Goal: Task Accomplishment & Management: Manage account settings

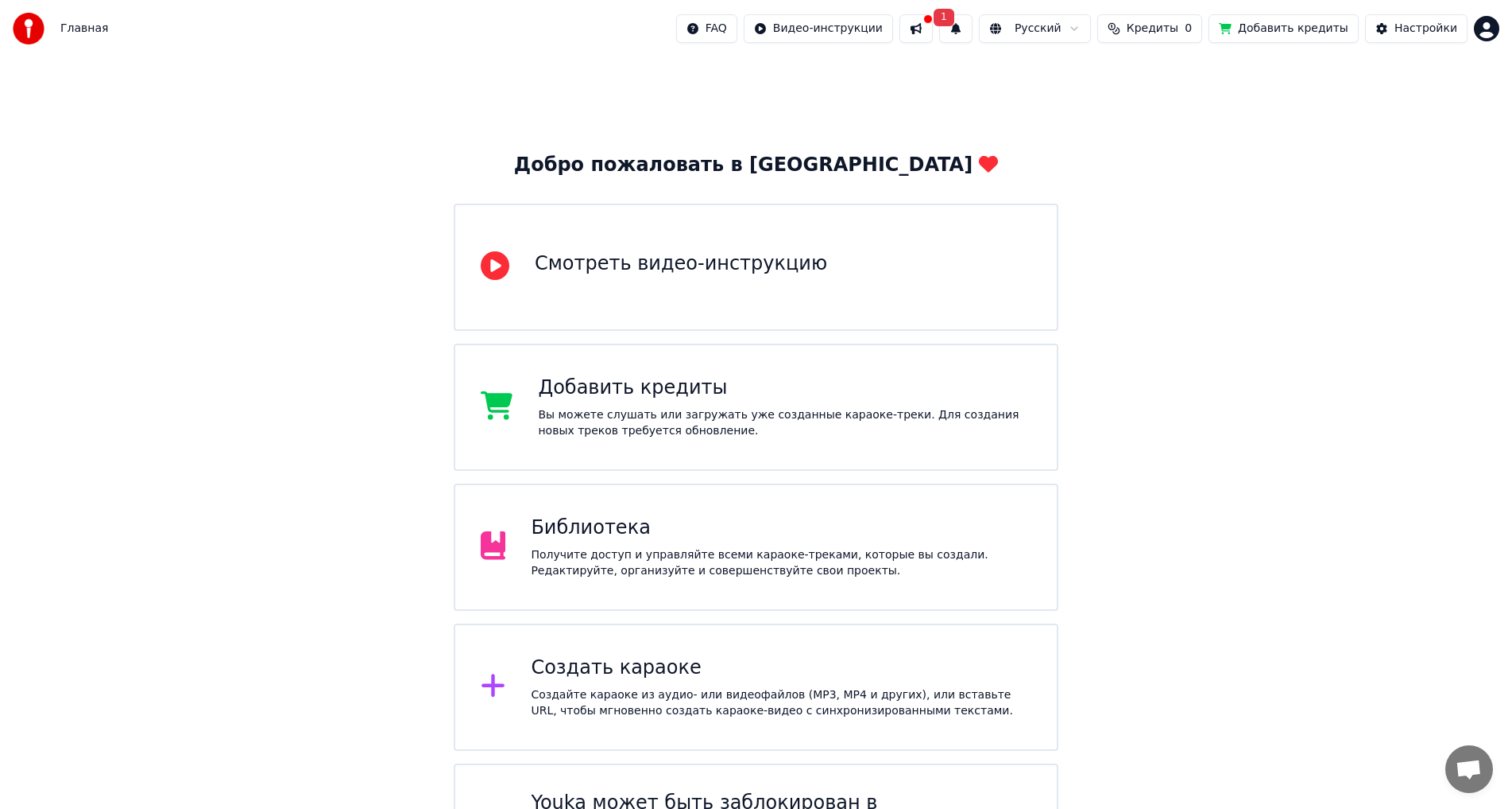
click at [933, 31] on button at bounding box center [915, 29] width 33 height 29
click at [1179, 29] on span "Кредиты" at bounding box center [1153, 29] width 52 height 16
click at [1178, 29] on span "Кредиты" at bounding box center [1153, 29] width 52 height 16
click at [933, 33] on button at bounding box center [915, 29] width 33 height 29
click at [972, 26] on button "1" at bounding box center [955, 29] width 33 height 29
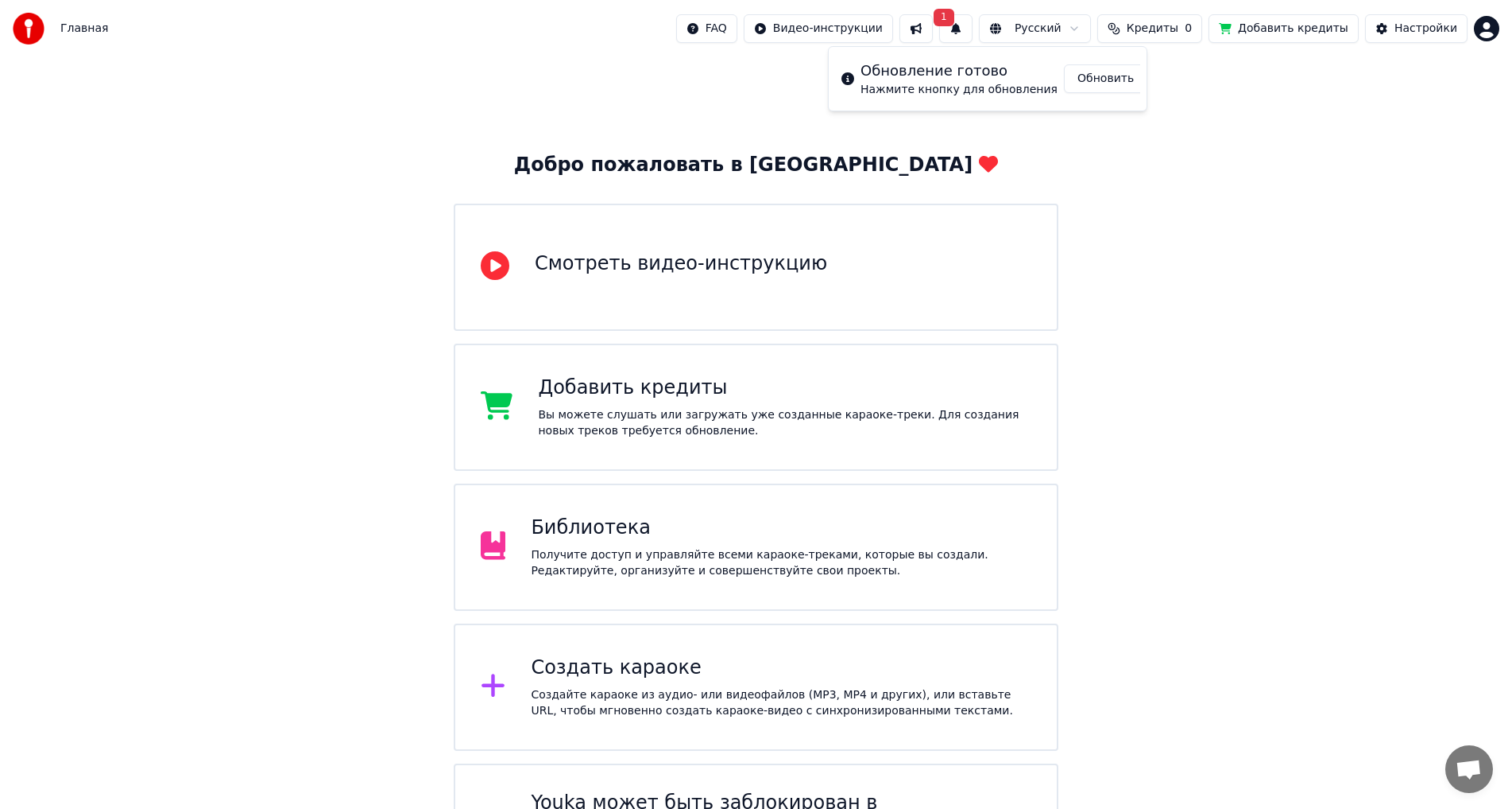
click at [972, 26] on button "1" at bounding box center [955, 29] width 33 height 29
click at [1077, 73] on button "Обновить" at bounding box center [1106, 78] width 84 height 29
click at [665, 388] on div "Добавить кредиты" at bounding box center [784, 388] width 493 height 26
click at [1436, 27] on div "Настройки" at bounding box center [1426, 29] width 63 height 16
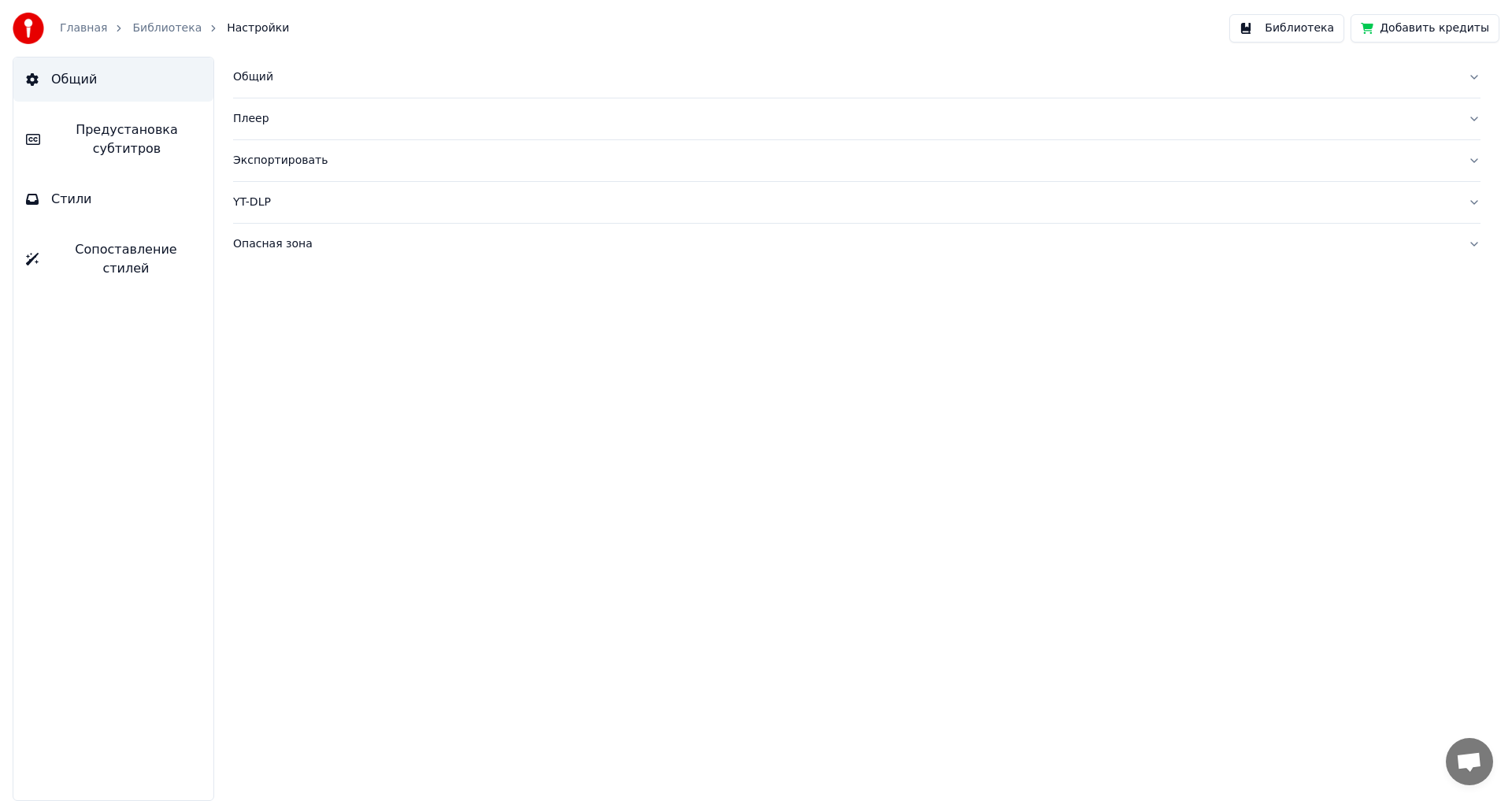
click at [65, 29] on link "Главная" at bounding box center [84, 28] width 48 height 16
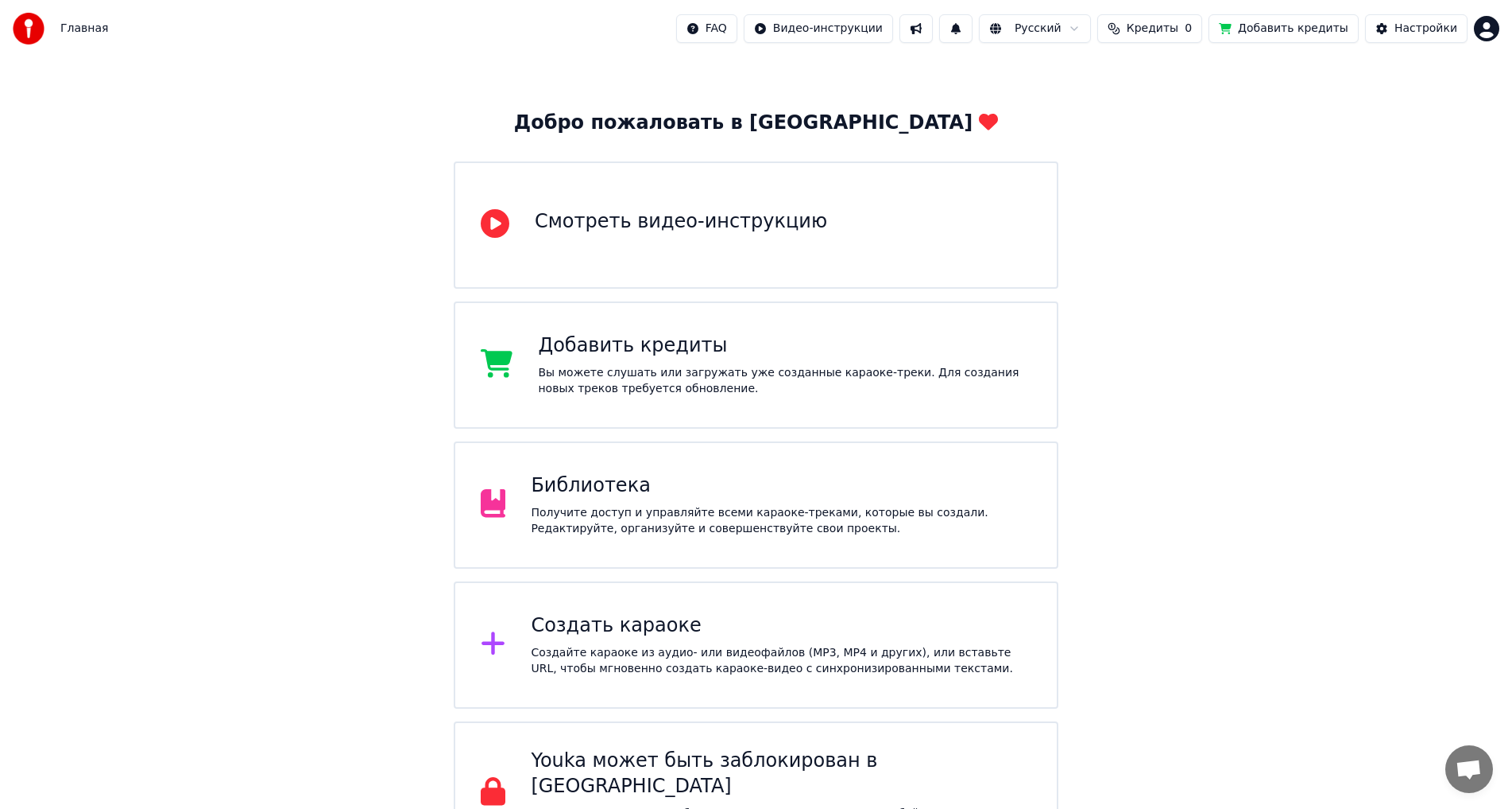
scroll to position [82, 0]
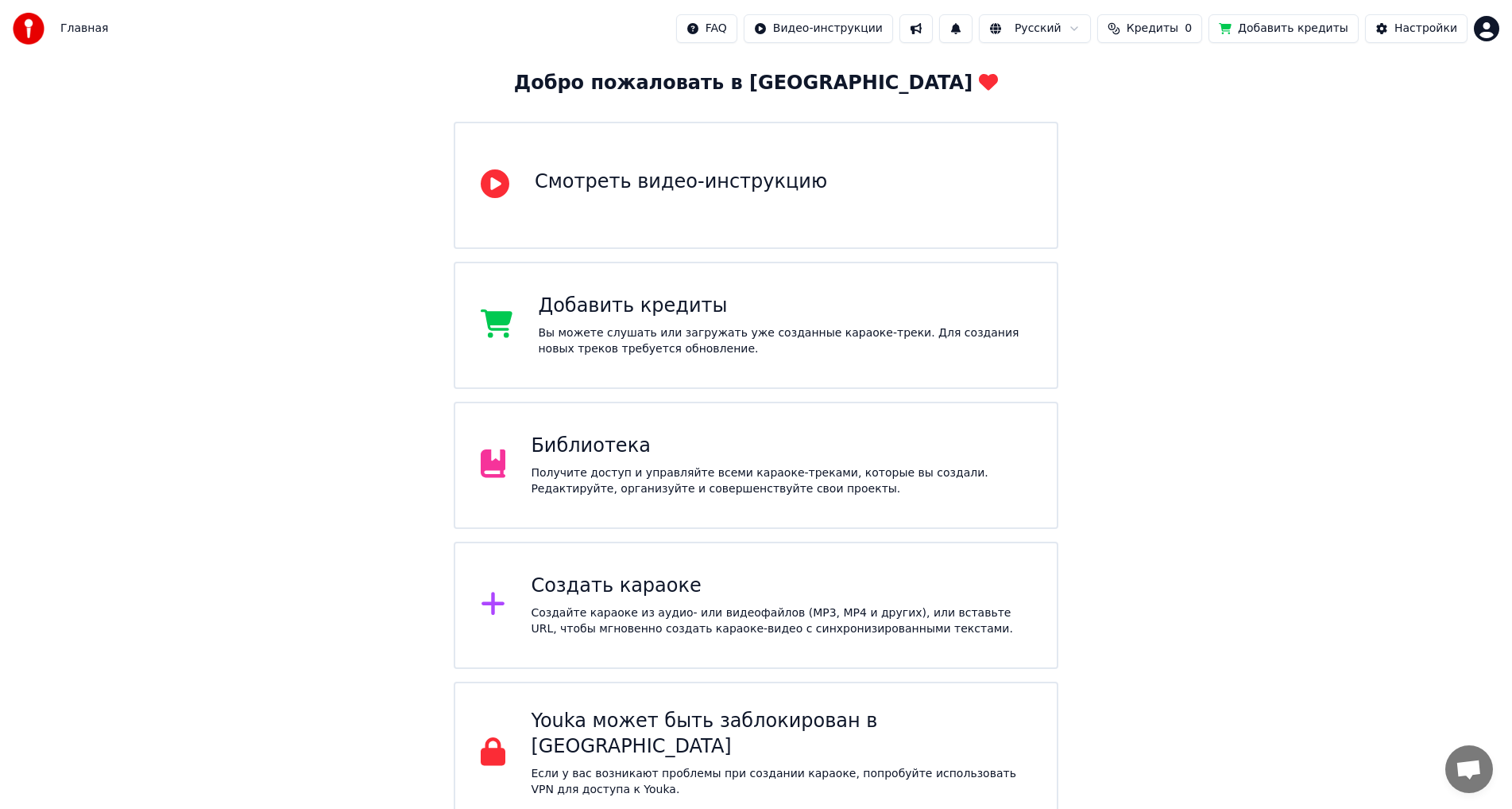
click at [661, 483] on div "Получите доступ и управляйте всеми караоке-треками, которые вы создали. Редакти…" at bounding box center [781, 481] width 500 height 32
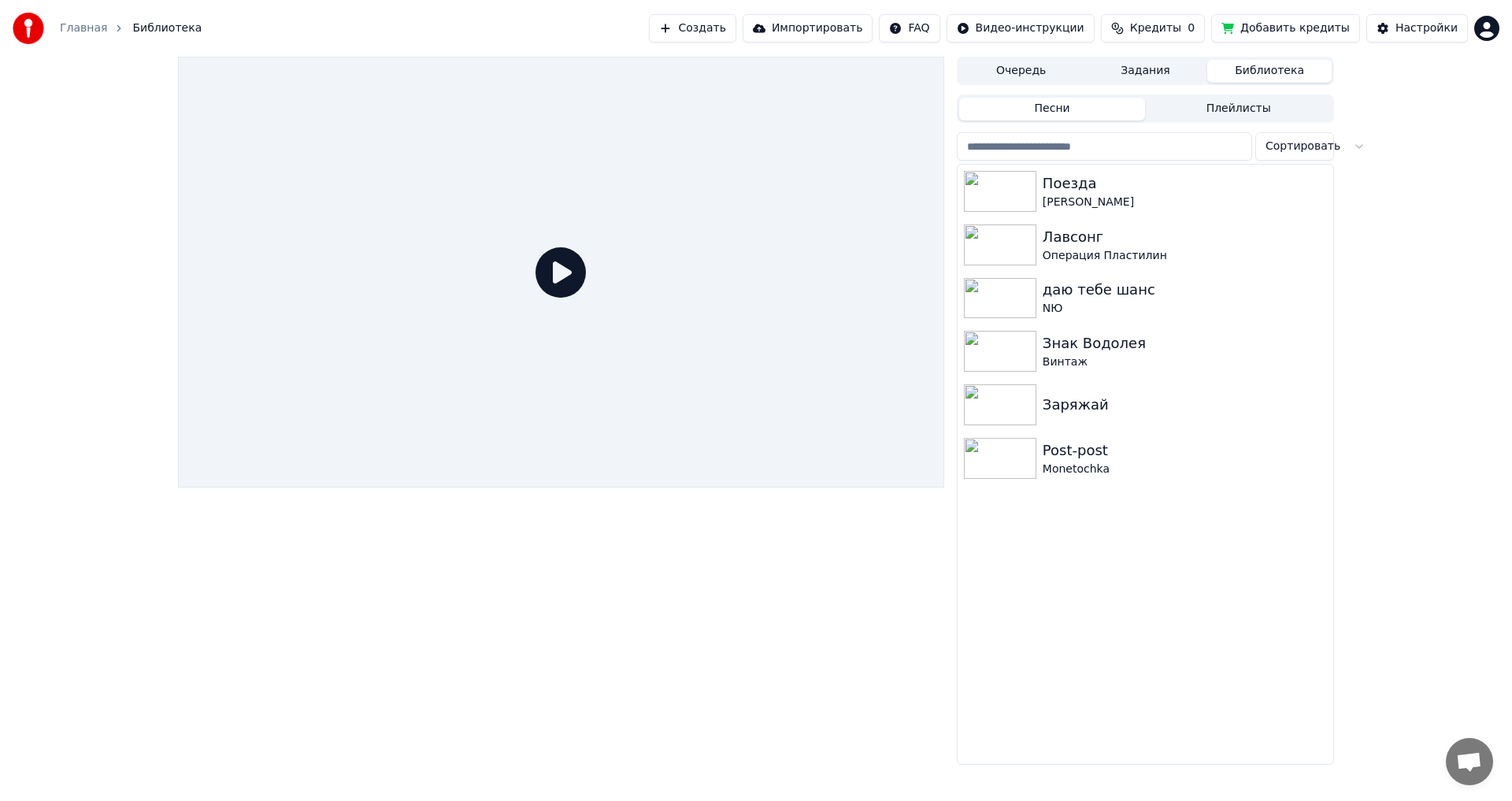
click at [1162, 26] on span "Кредиты" at bounding box center [1156, 28] width 51 height 16
click at [1429, 33] on div "Настройки" at bounding box center [1426, 28] width 63 height 16
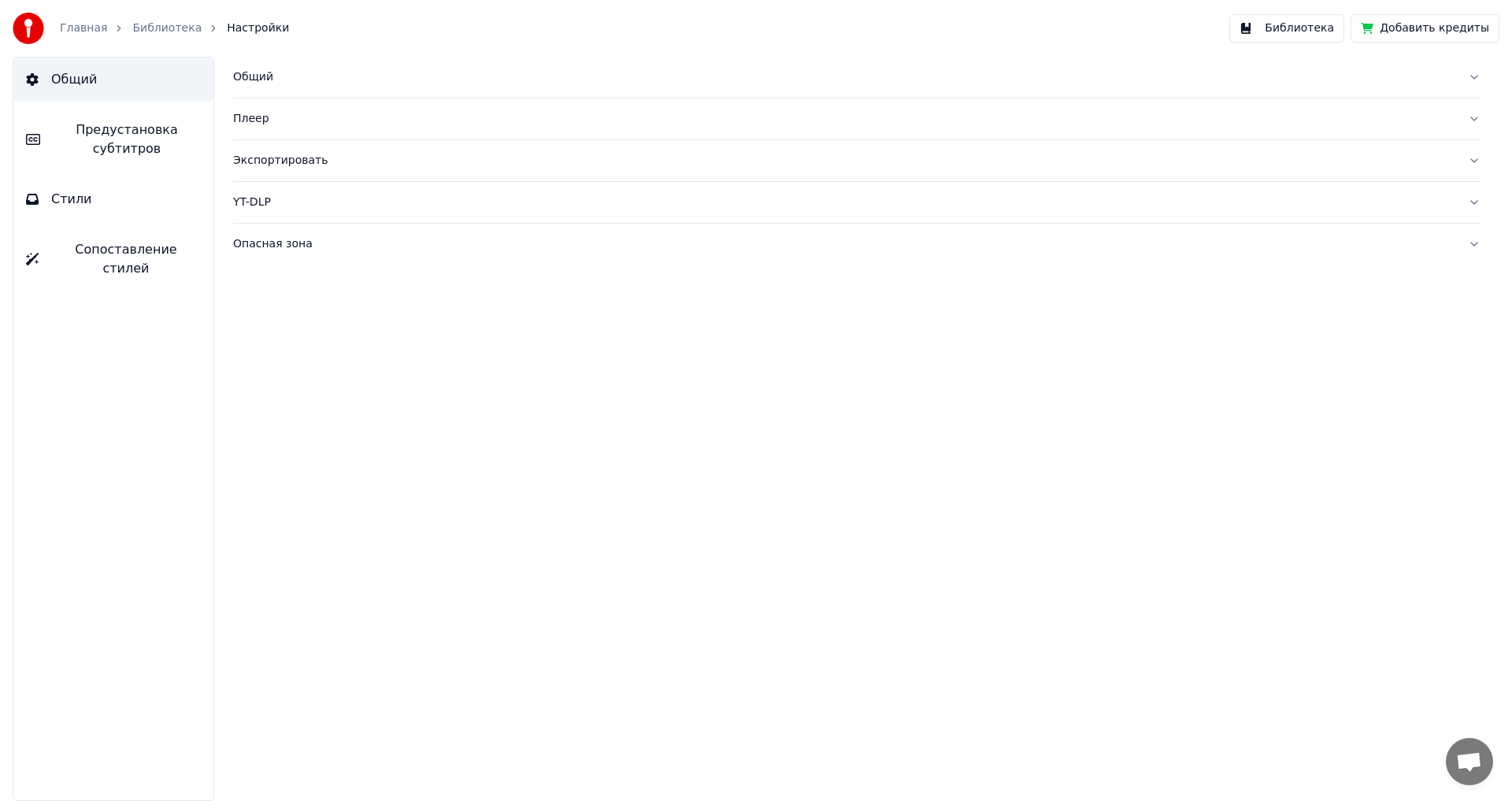
click at [29, 19] on img at bounding box center [28, 28] width 32 height 32
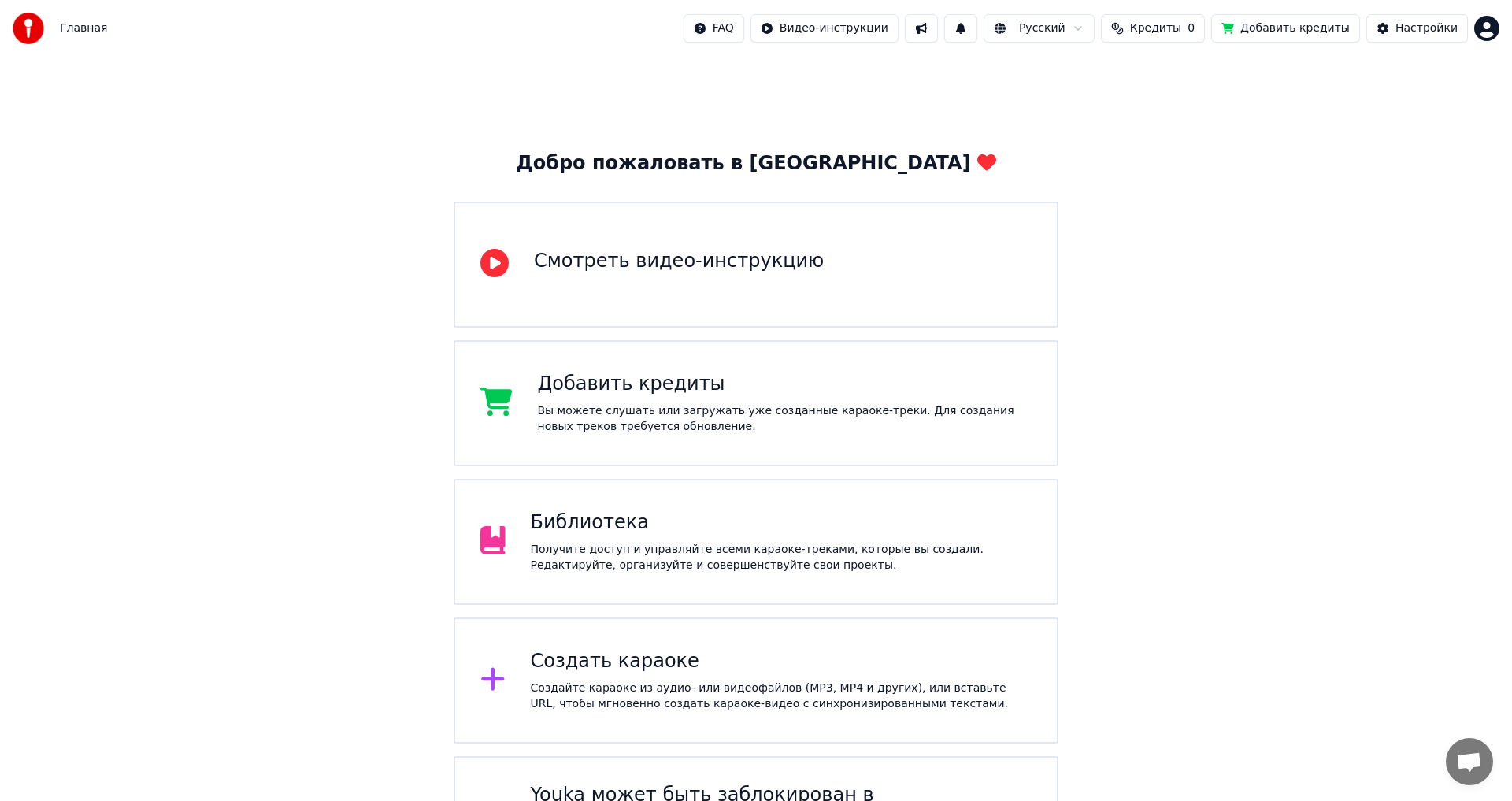
click at [1476, 34] on html "Главная FAQ Видео-инструкции Русский Кредиты 0 Добавить кредиты Настройки Добро…" at bounding box center [756, 448] width 1512 height 897
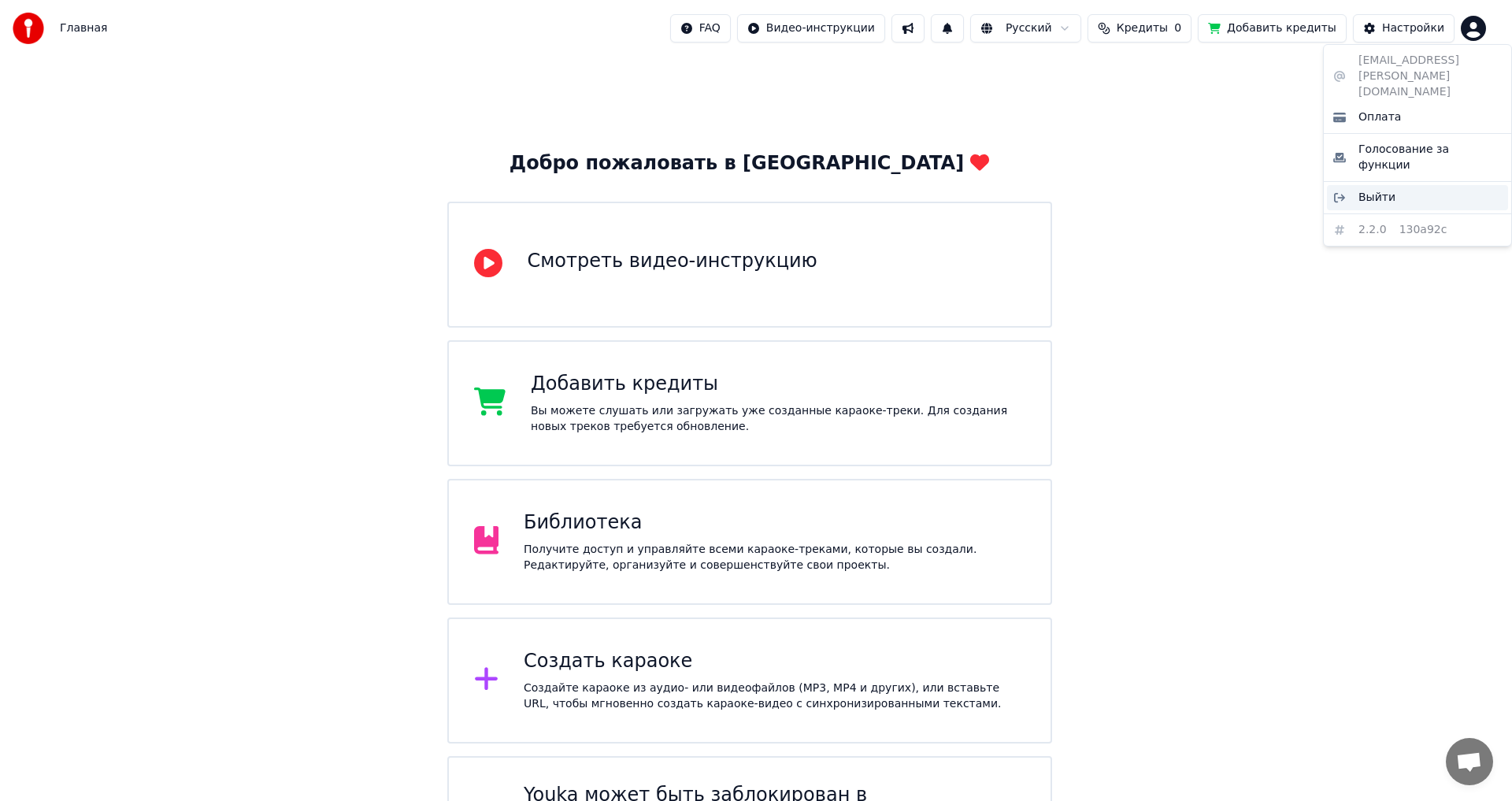
click at [1381, 190] on span "Выйти" at bounding box center [1377, 198] width 37 height 16
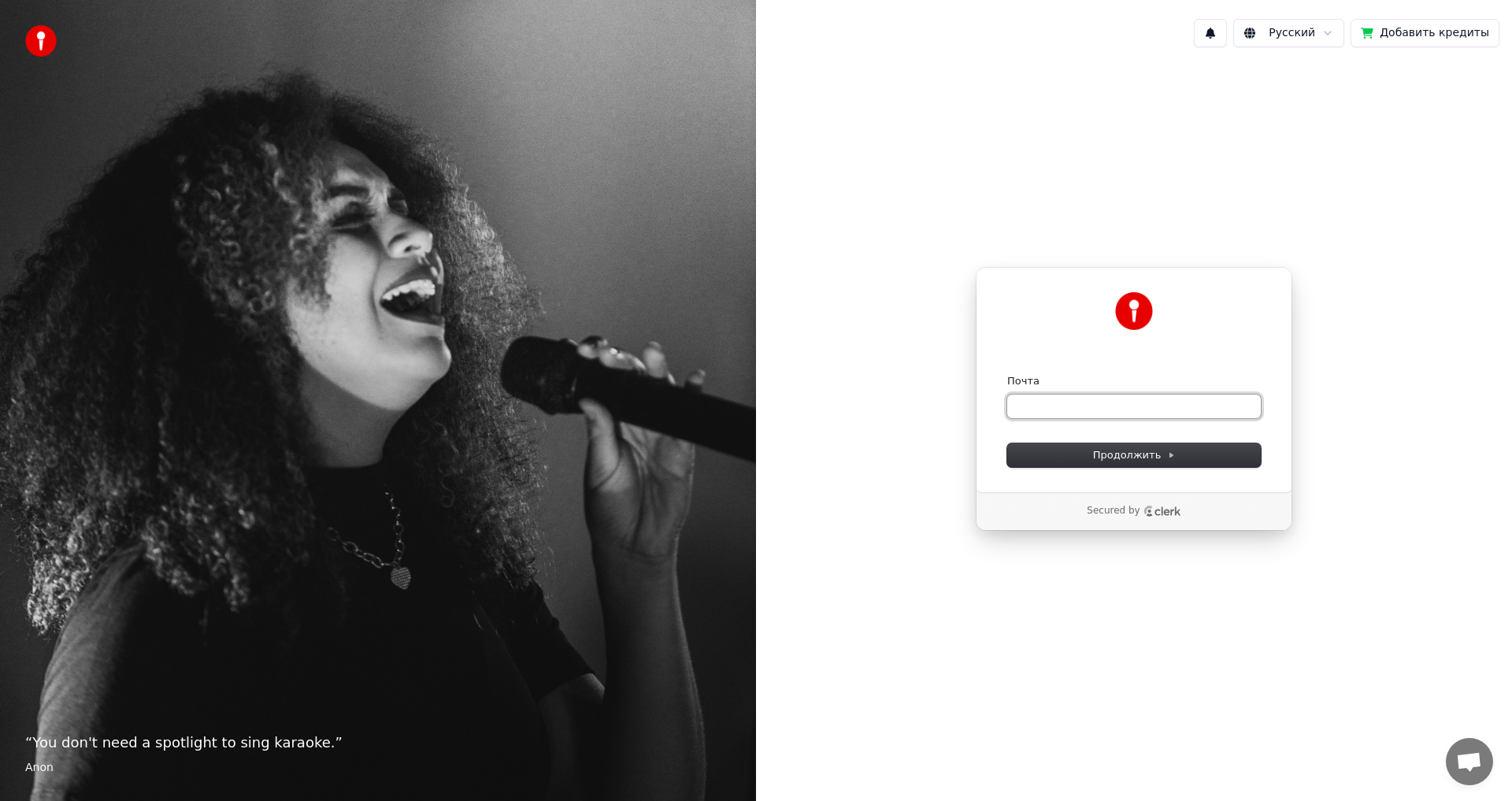
click at [1058, 411] on input "Почта" at bounding box center [1133, 406] width 253 height 24
click at [1007, 374] on button "submit" at bounding box center [1007, 374] width 0 height 0
type input "**********"
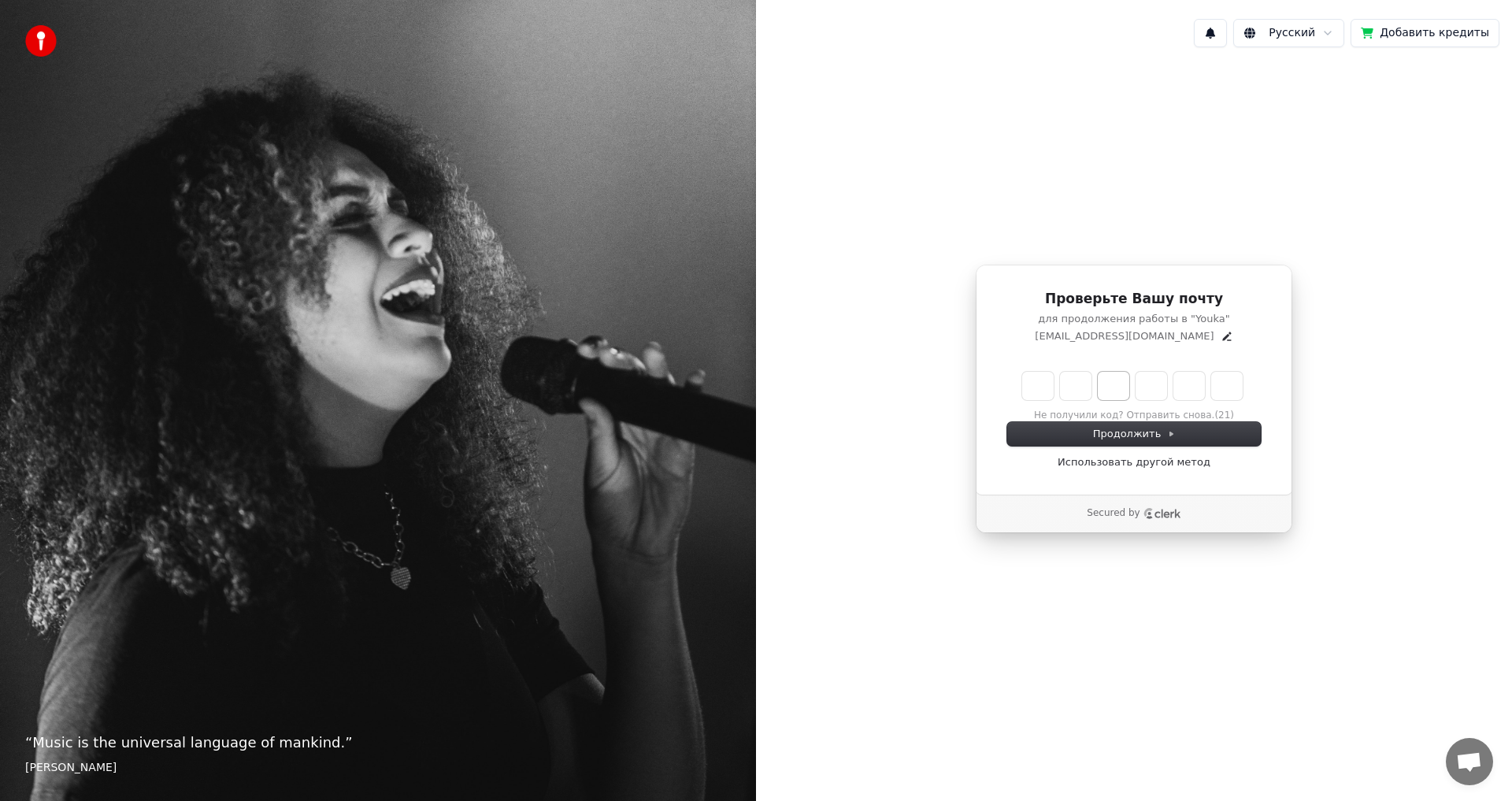
type input "******"
type input "*"
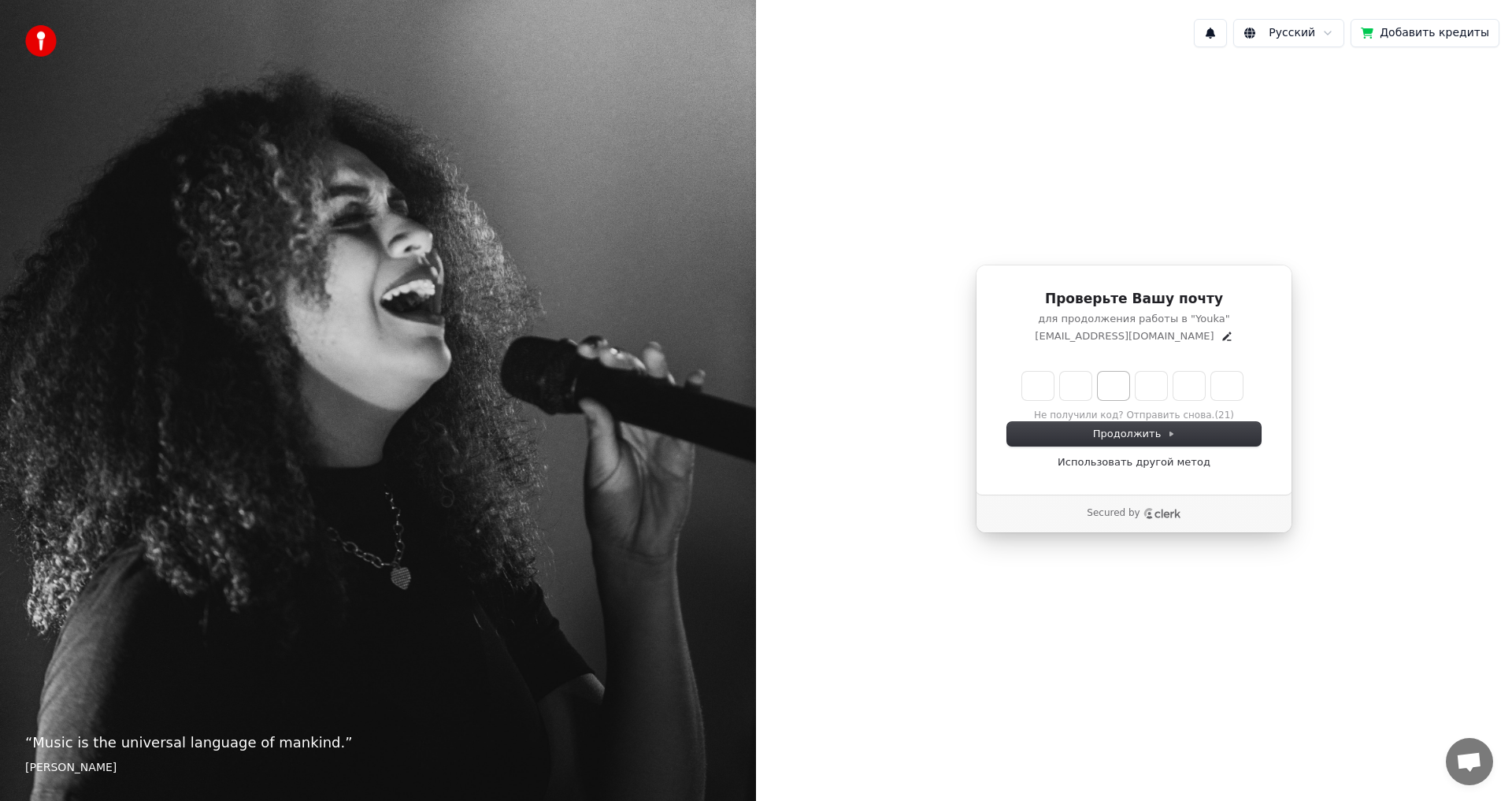
type input "*"
